Goal: Information Seeking & Learning: Learn about a topic

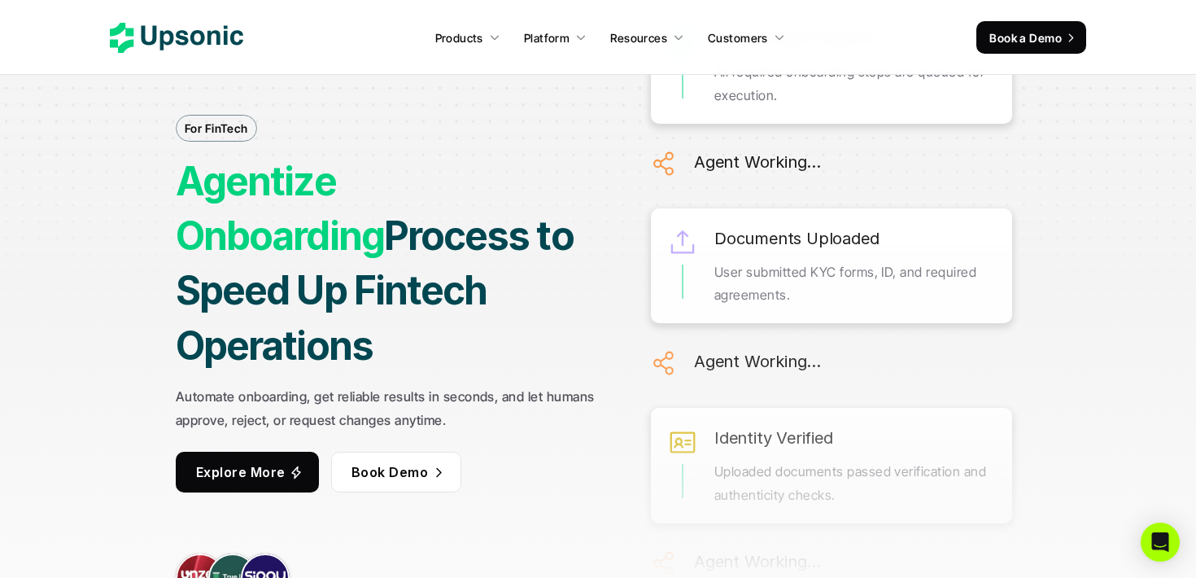
click at [723, 299] on div "Onboarding Prepared All required onboarding steps are queued for execution. Age…" at bounding box center [831, 550] width 361 height 1227
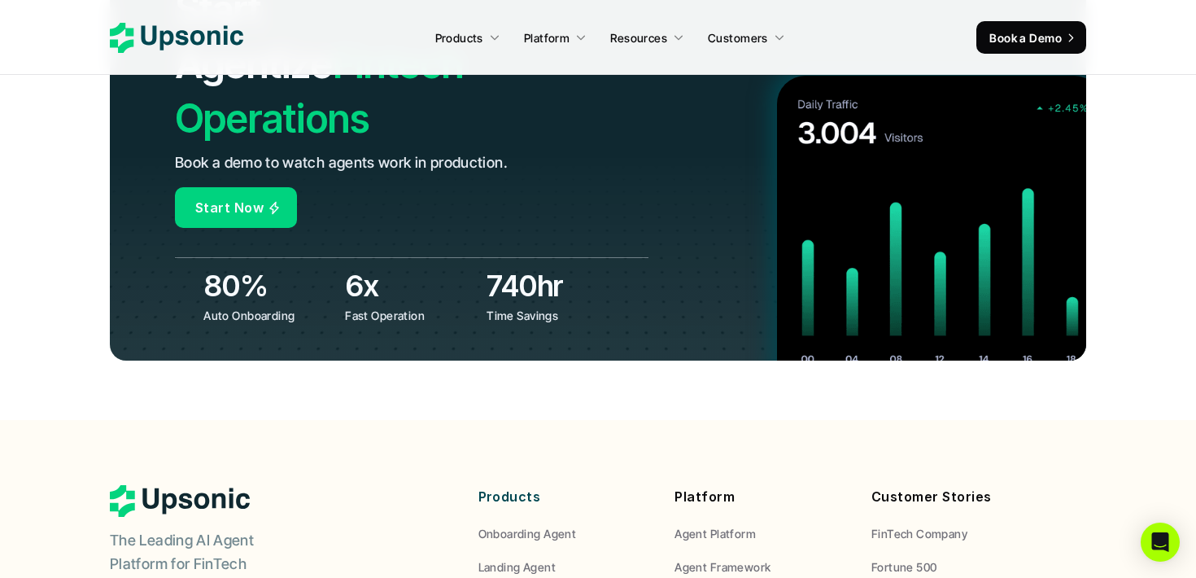
scroll to position [6328, 0]
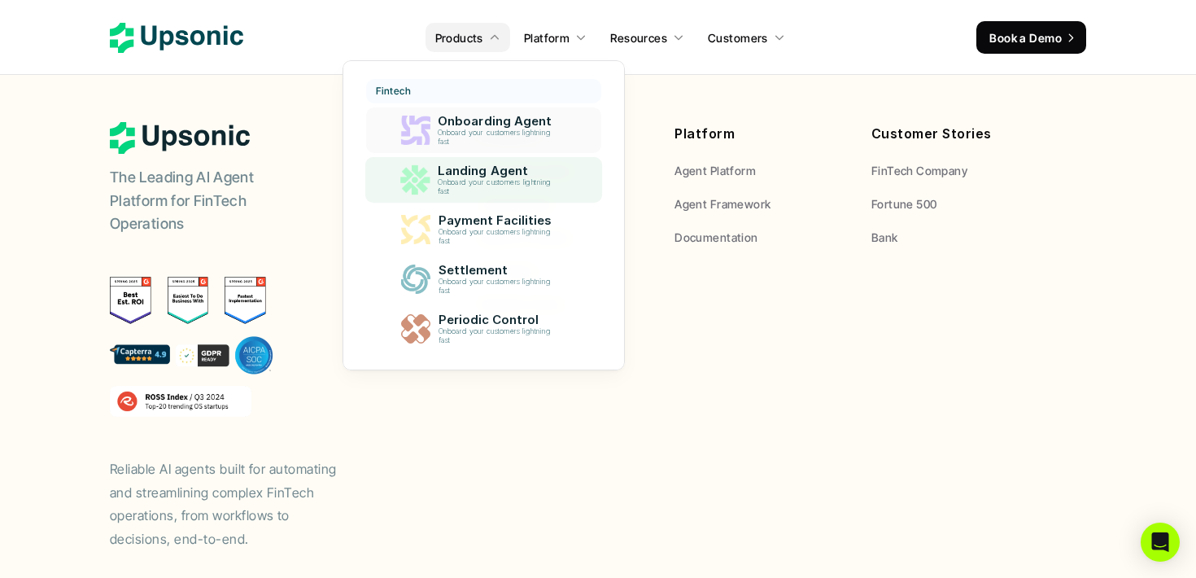
click at [495, 145] on p "Onboard your customers lightning fast" at bounding box center [497, 138] width 119 height 18
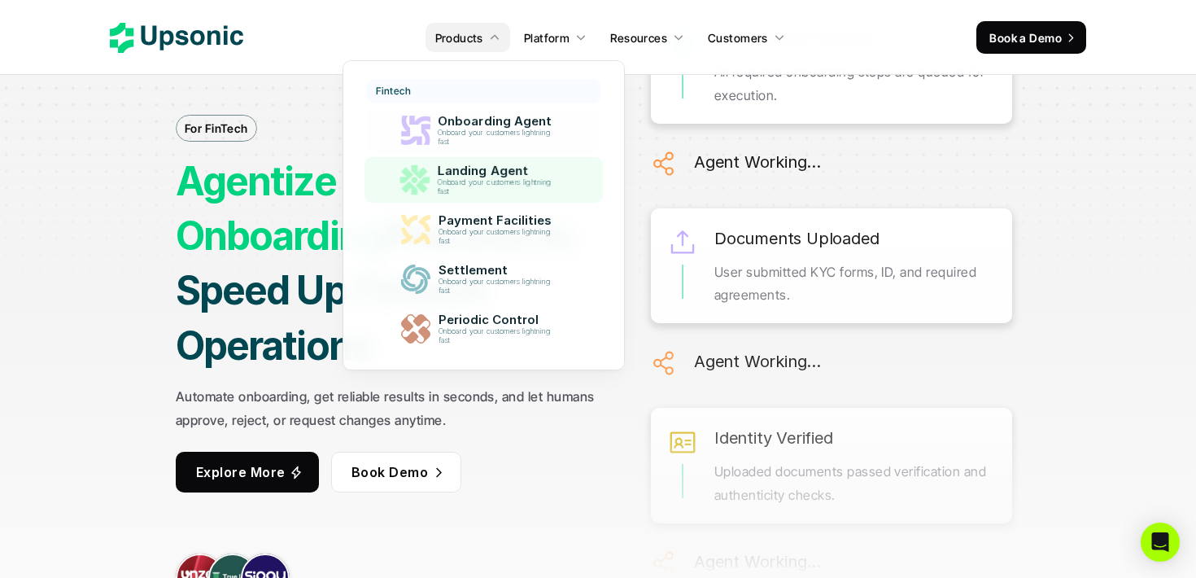
click at [480, 164] on p "Landing Agent" at bounding box center [498, 170] width 122 height 15
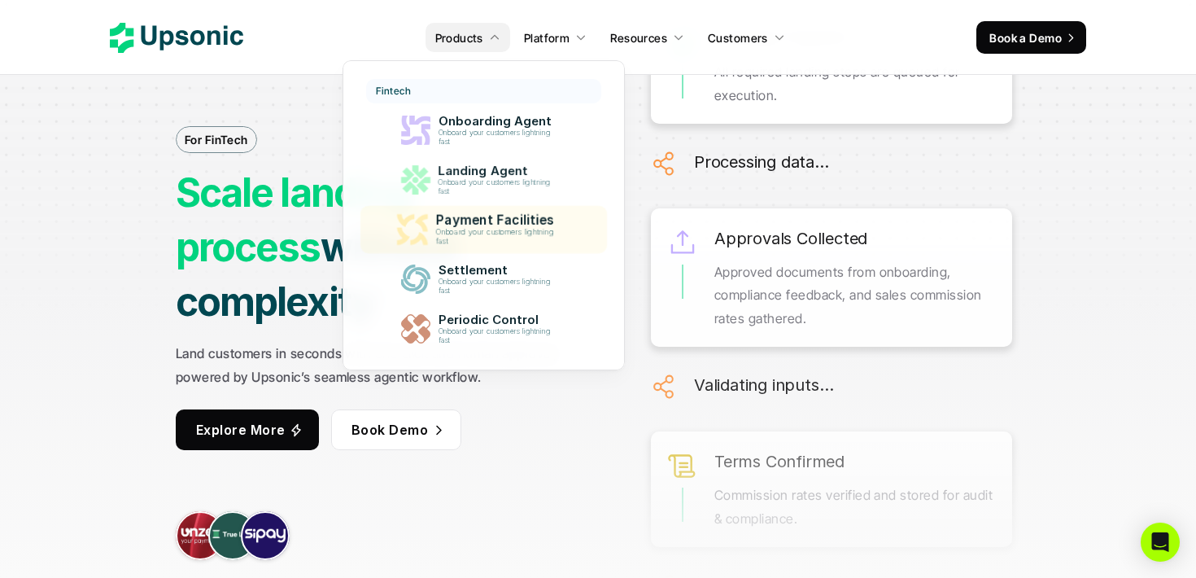
click at [490, 220] on p "Payment Facilities" at bounding box center [498, 219] width 126 height 15
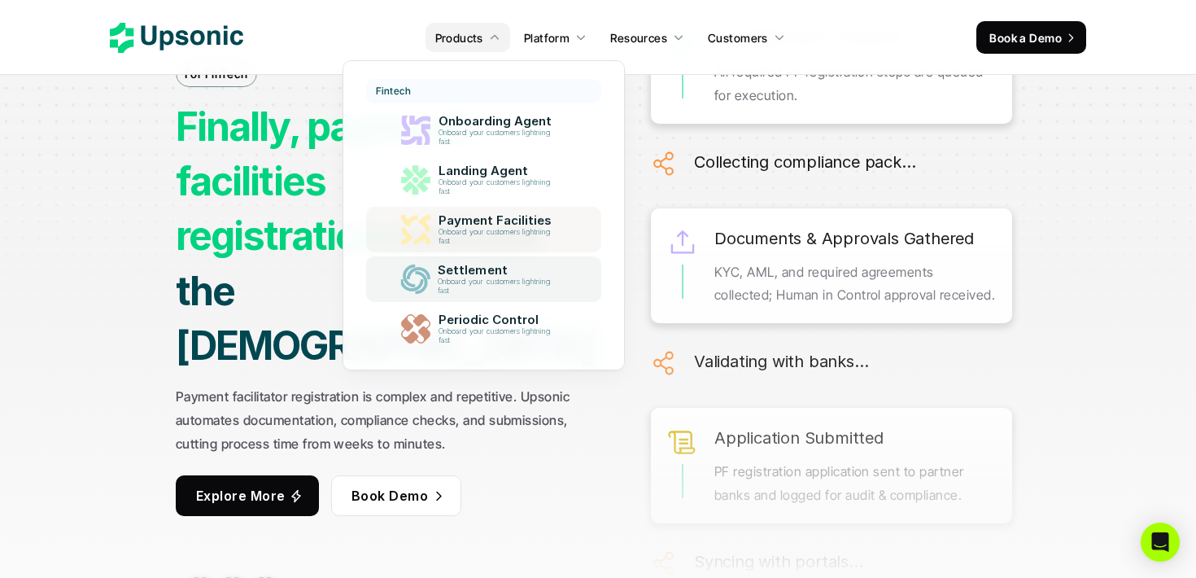
click at [473, 272] on p "Settlement" at bounding box center [498, 270] width 120 height 15
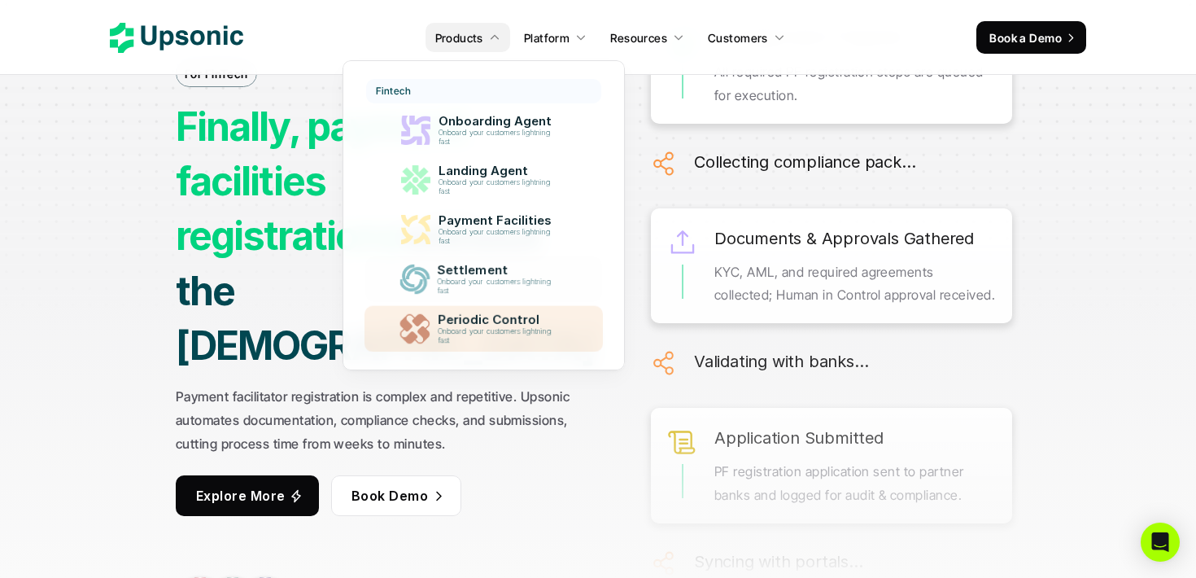
click at [483, 338] on p "Onboard your customers lightning fast" at bounding box center [497, 336] width 120 height 18
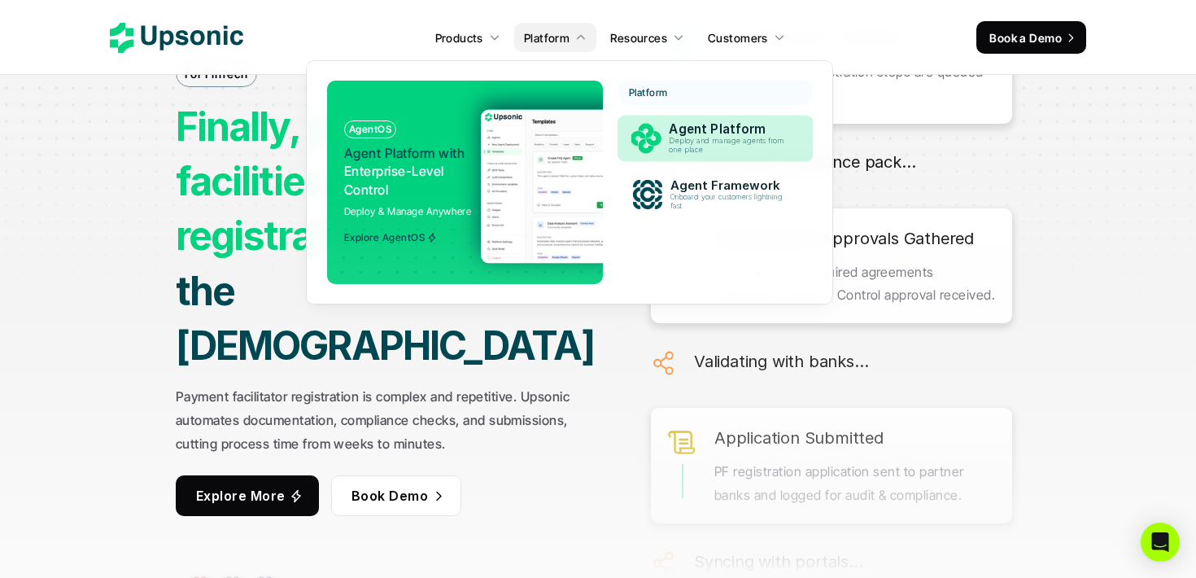
click at [661, 137] on div "Agent Platform Deploy and manage agents from one place" at bounding box center [730, 139] width 139 height 40
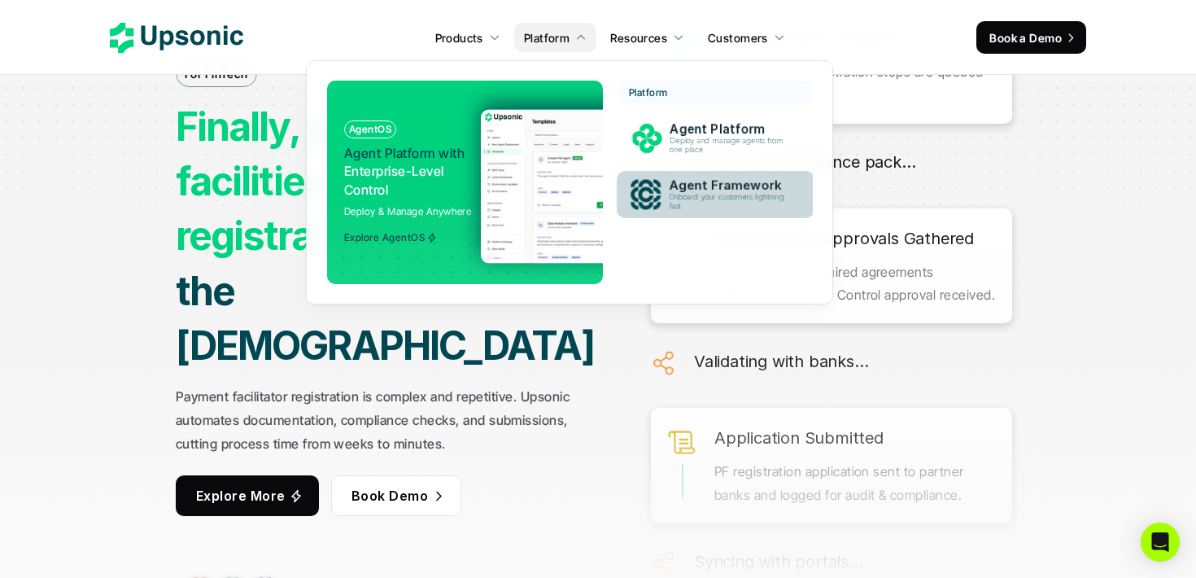
click at [666, 195] on div "Agent Framework Onboard your customers lightning fast" at bounding box center [730, 195] width 140 height 40
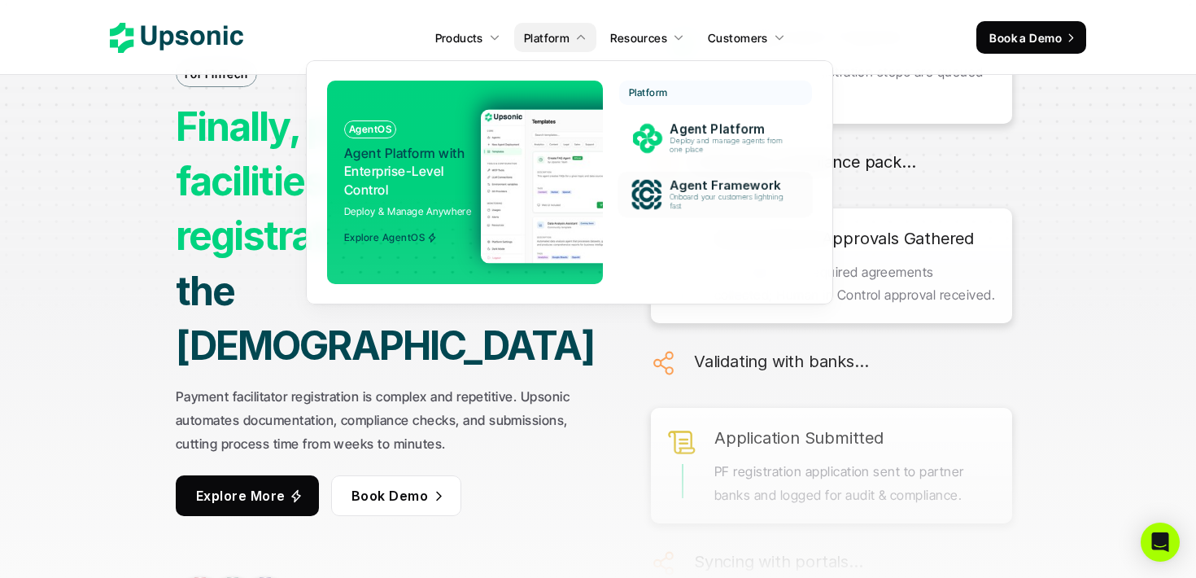
click at [477, 195] on div "AgentOS Agent Platform with Enterprise-Level Control Deploy & Manage Anywhere E…" at bounding box center [411, 181] width 134 height 123
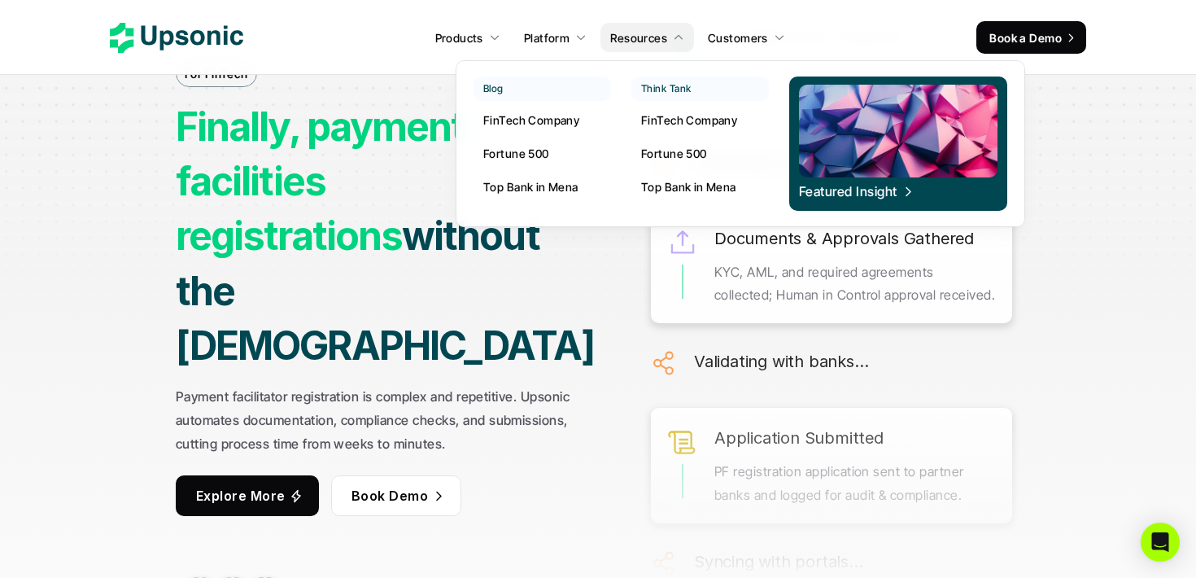
click at [547, 127] on p "FinTech Company" at bounding box center [531, 119] width 96 height 17
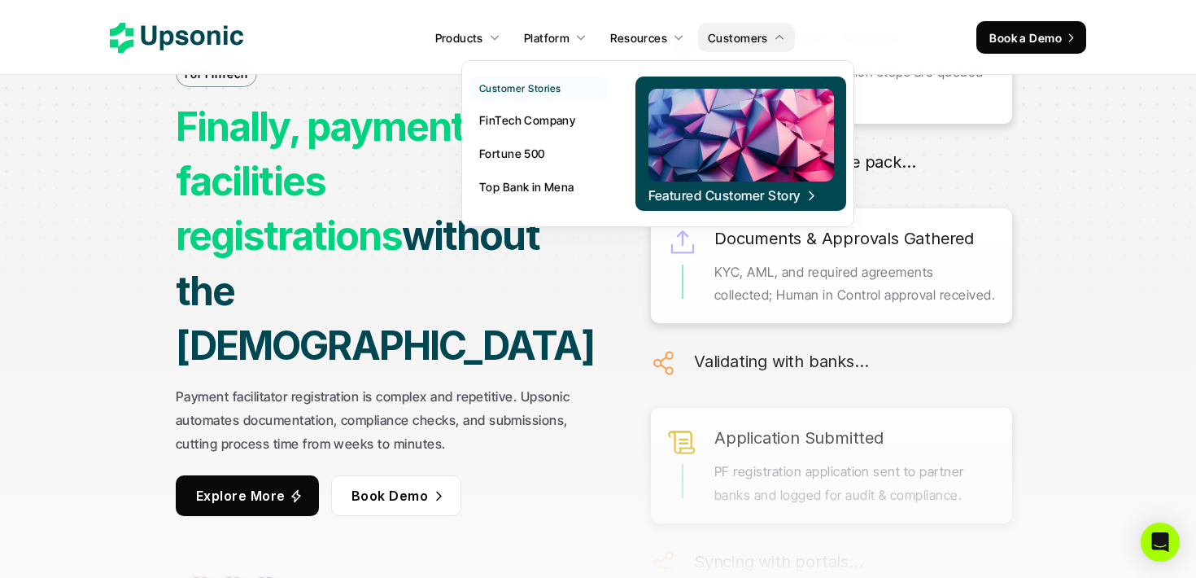
click at [525, 123] on p "FinTech Company" at bounding box center [527, 119] width 96 height 17
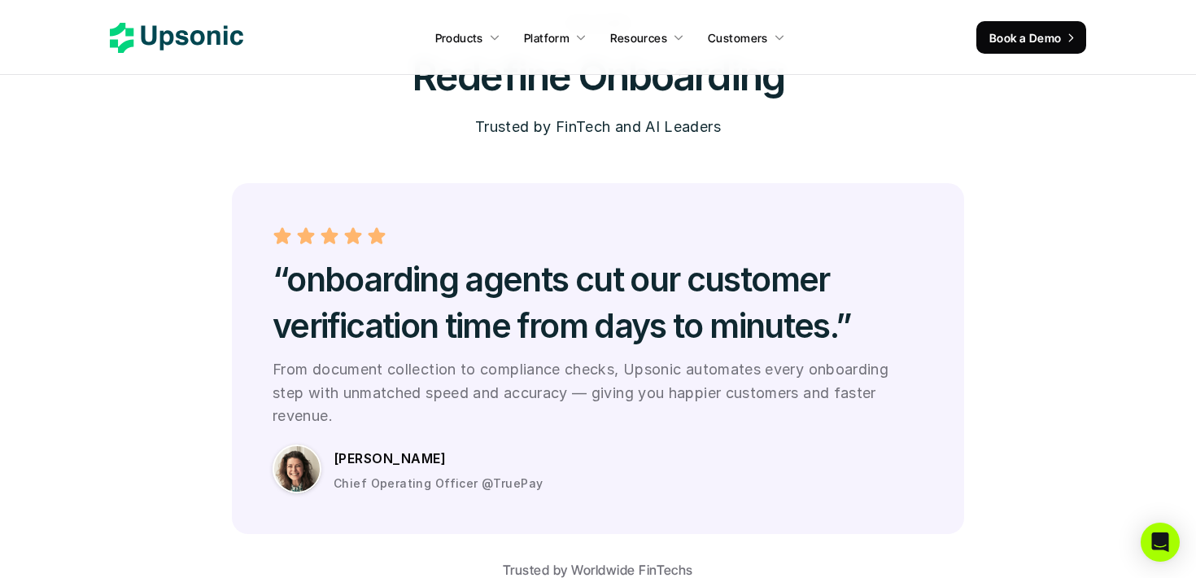
scroll to position [4231, 0]
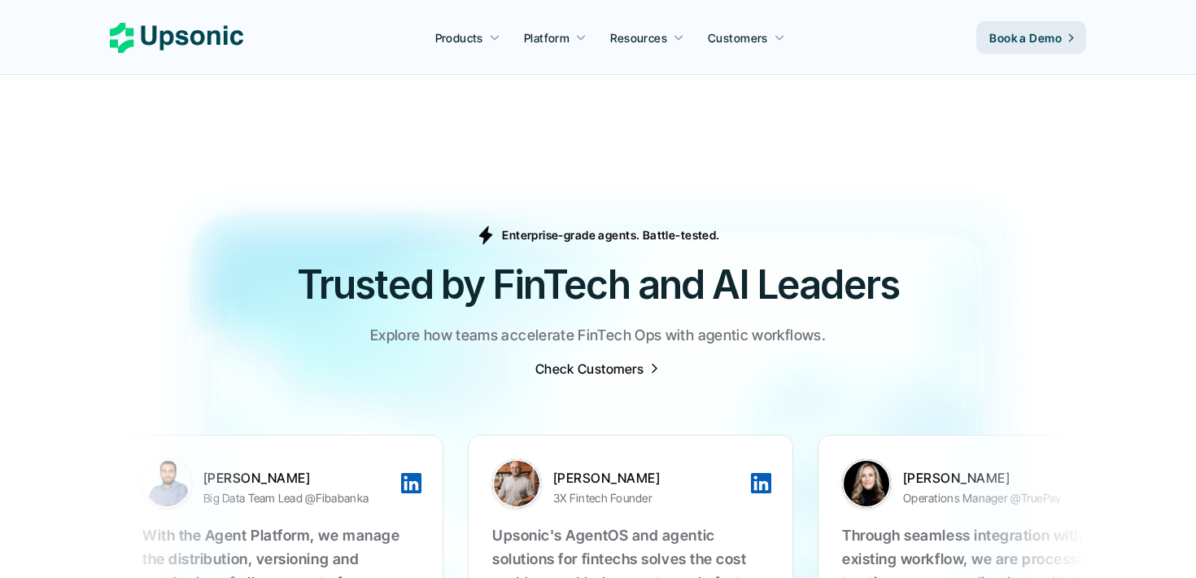
scroll to position [4966, 0]
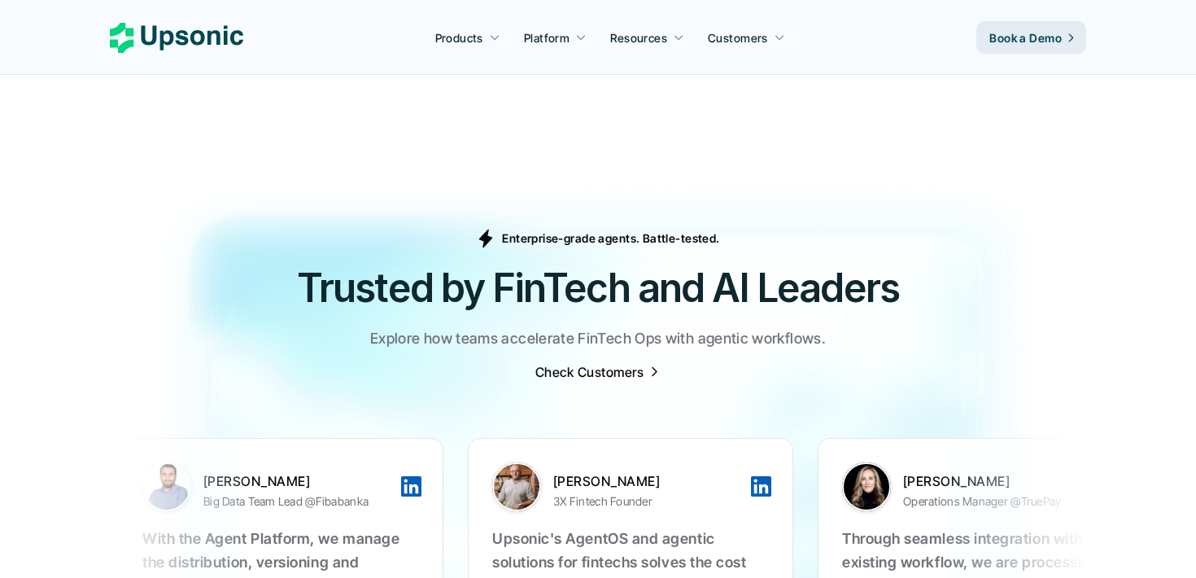
click at [698, 260] on h2 "Trusted by FinTech and AI Leaders" at bounding box center [598, 287] width 976 height 54
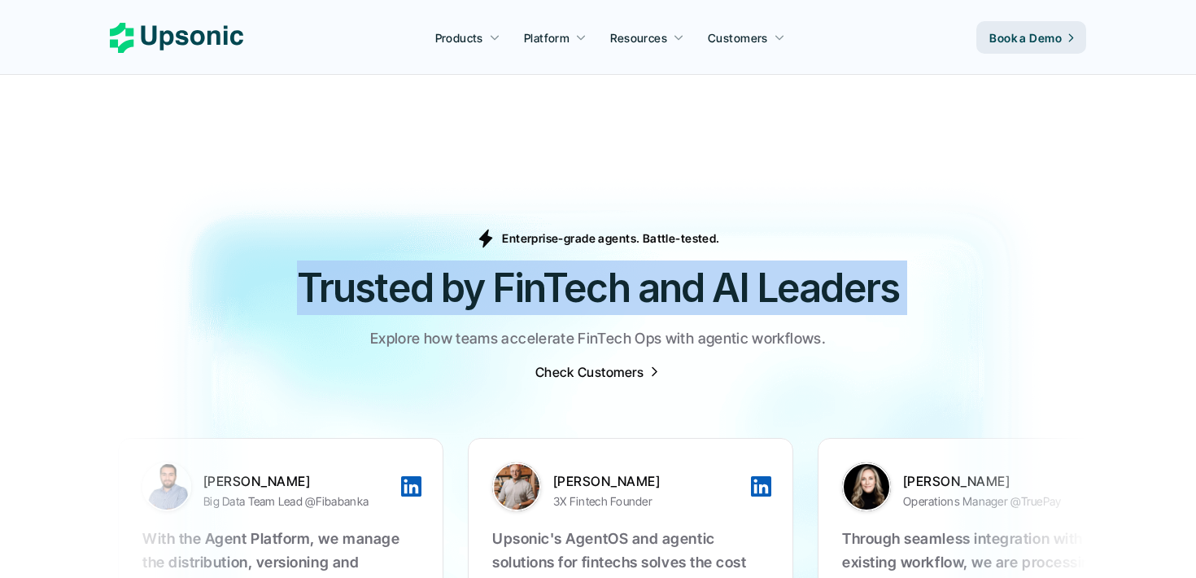
click at [698, 260] on h2 "Trusted by FinTech and AI Leaders" at bounding box center [598, 287] width 976 height 54
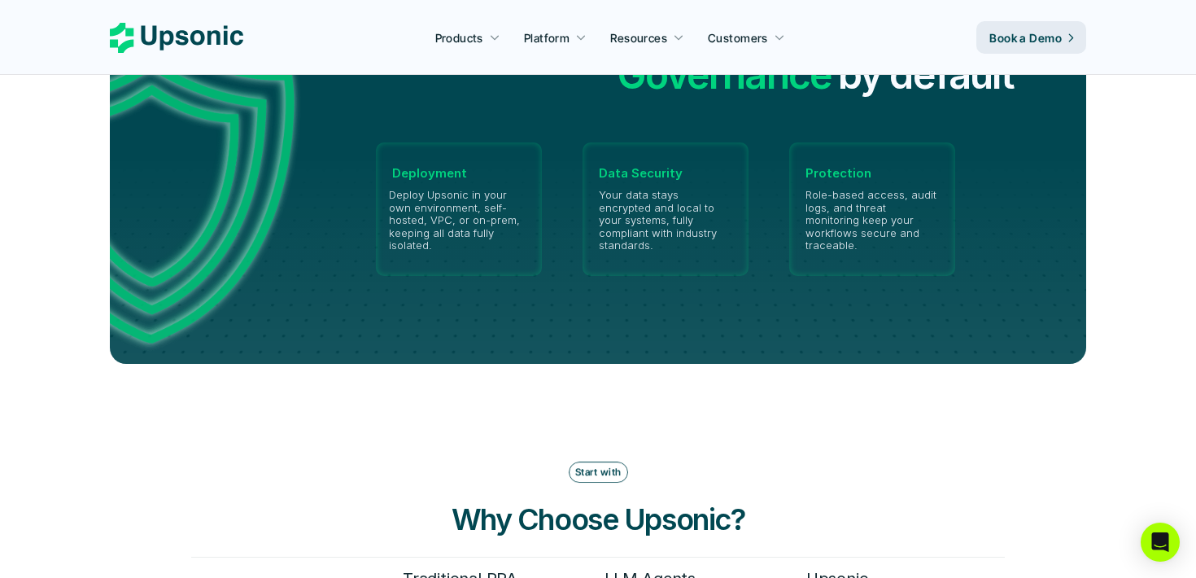
click at [626, 310] on div at bounding box center [597, 262] width 1171 height 205
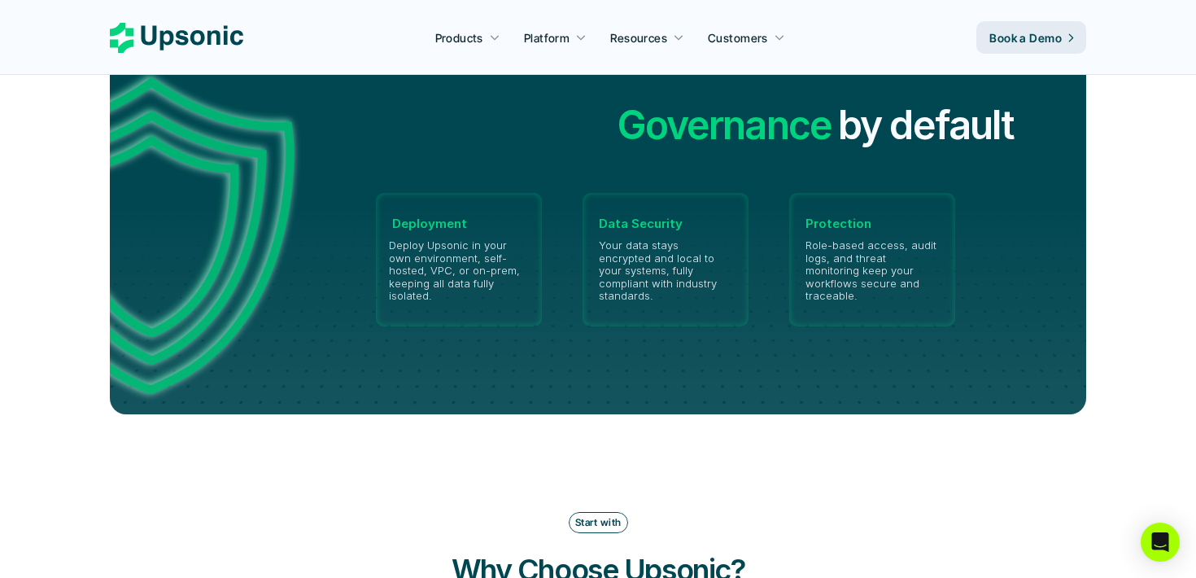
scroll to position [3809, 0]
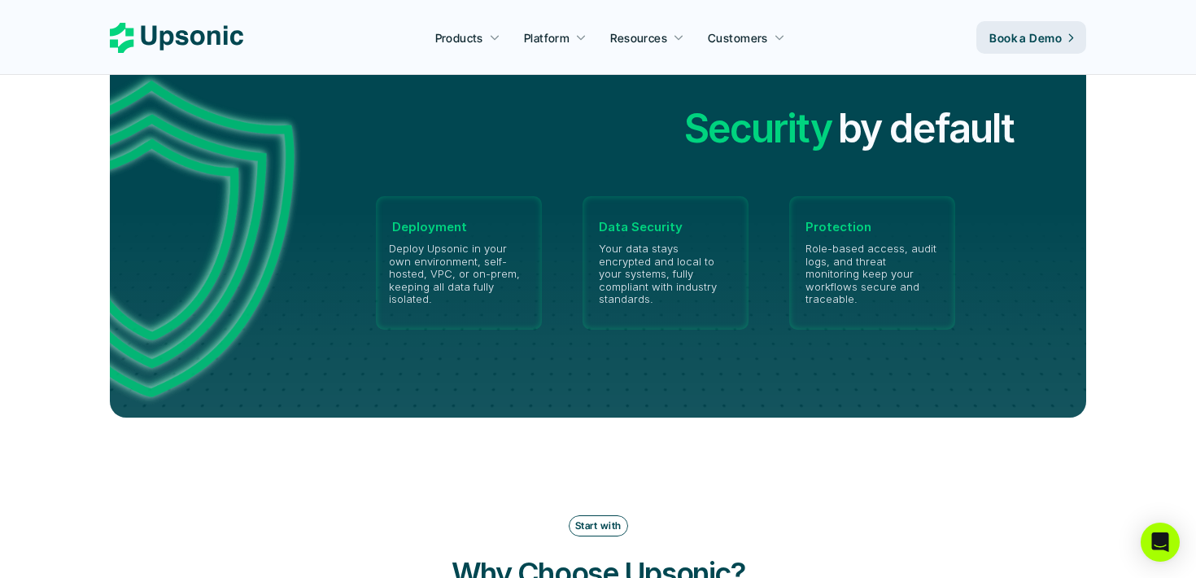
click at [807, 111] on h2 "Security" at bounding box center [757, 129] width 147 height 54
click at [807, 111] on h2 "Privacy" at bounding box center [763, 138] width 131 height 54
click at [870, 111] on h2 "by default" at bounding box center [926, 129] width 176 height 54
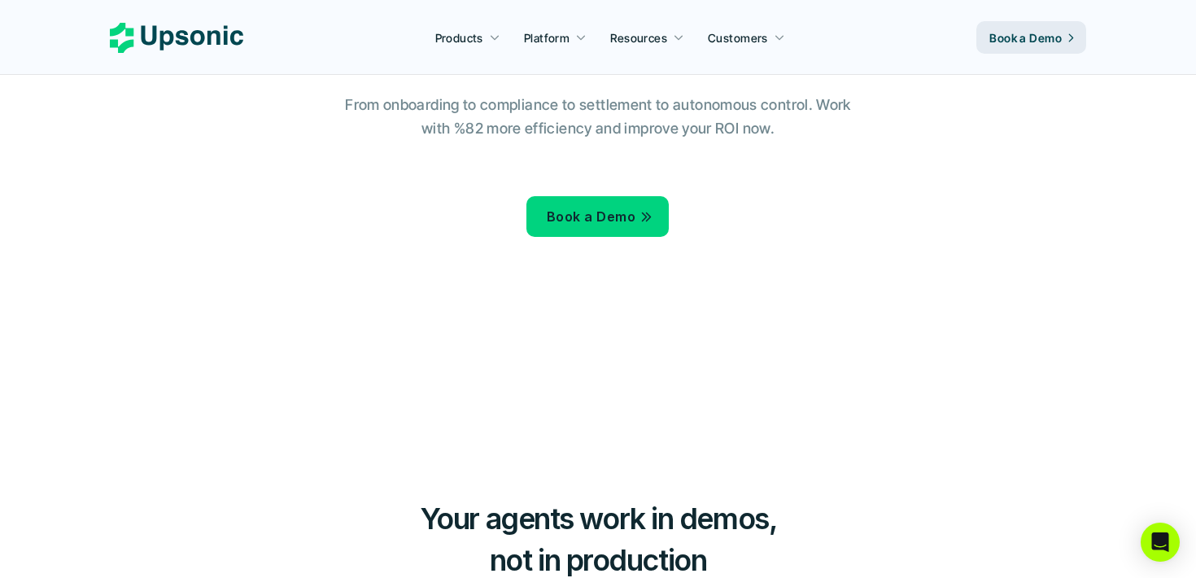
scroll to position [0, 0]
